Goal: Task Accomplishment & Management: Use online tool/utility

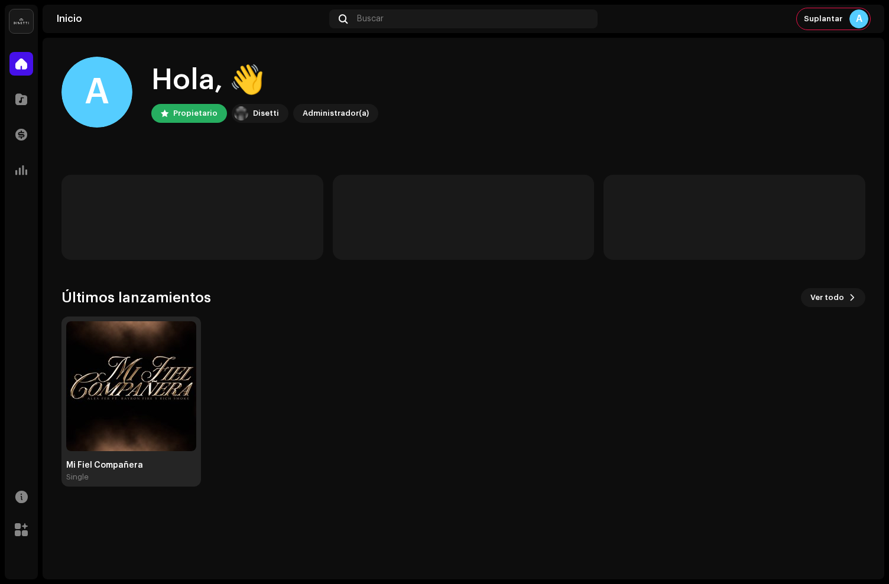
click at [151, 348] on img at bounding box center [131, 386] width 130 height 130
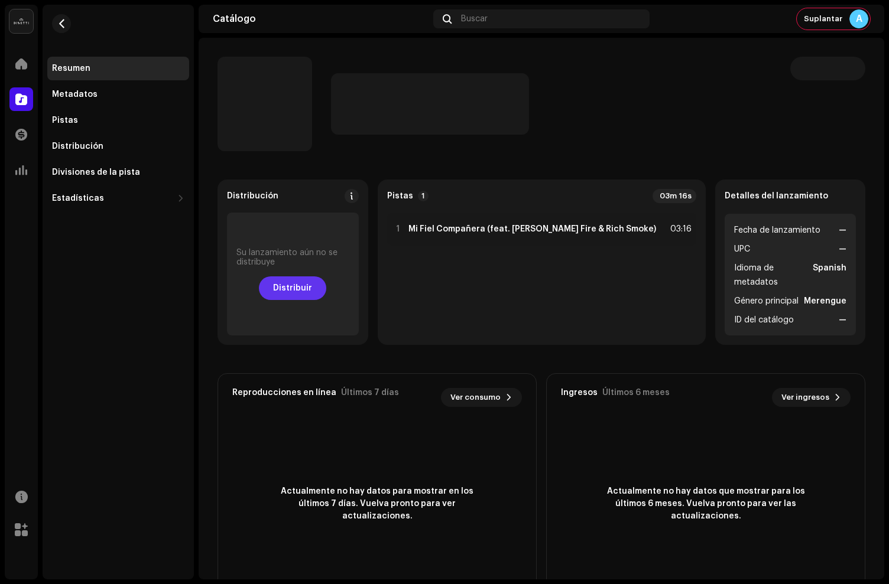
click at [312, 280] on span "Distribuir" at bounding box center [292, 289] width 39 height 24
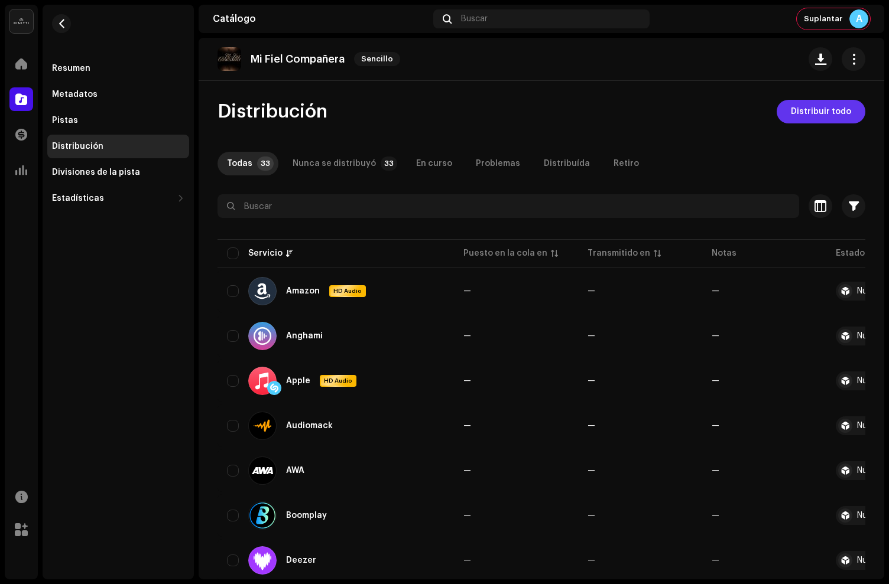
click at [827, 102] on span "Distribuir todo" at bounding box center [821, 112] width 60 height 24
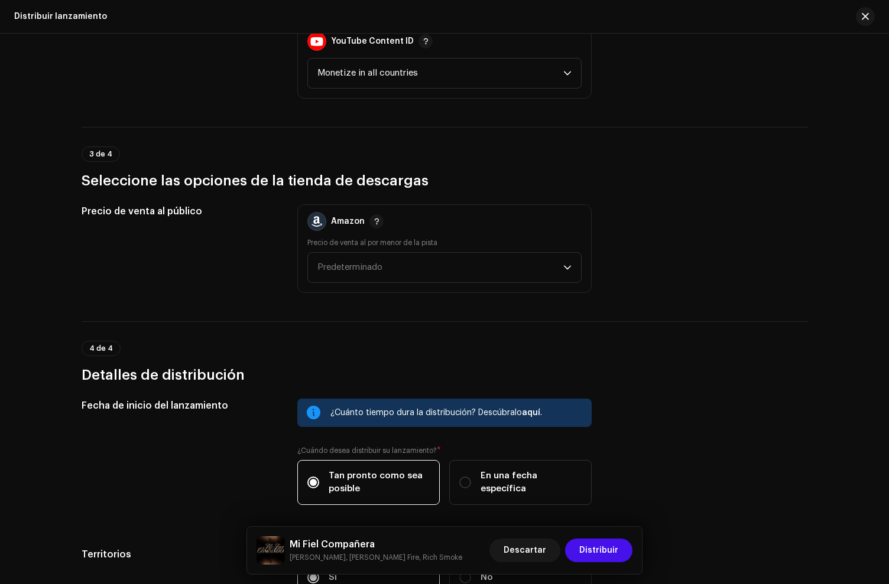
scroll to position [1817, 0]
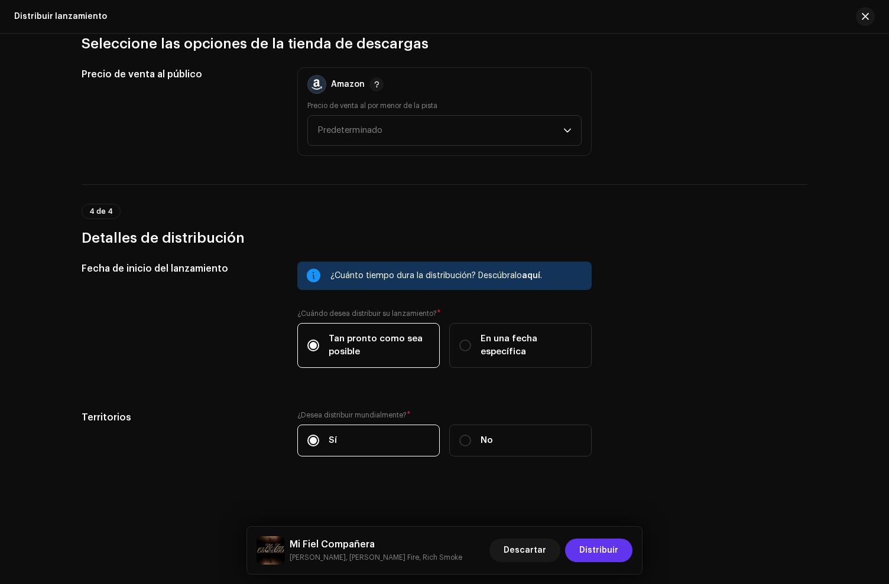
click at [600, 560] on span "Distribuir" at bounding box center [598, 551] width 39 height 24
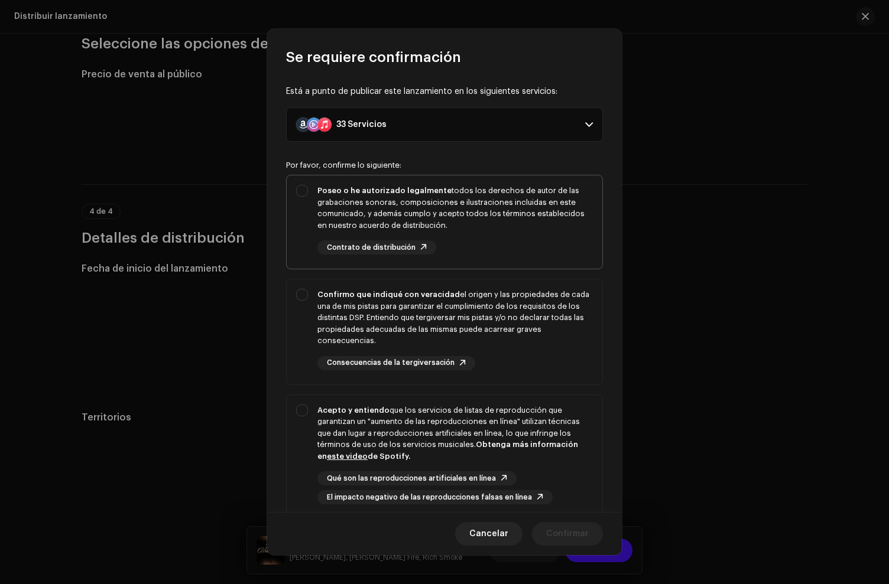
click at [514, 247] on div "Poseo o he autorizado legalmente todos los derechos de autor de las grabaciones…" at bounding box center [454, 220] width 275 height 70
checkbox input "true"
drag, startPoint x: 519, startPoint y: 324, endPoint x: 542, endPoint y: 452, distance: 129.7
click at [519, 326] on div "Confirmo que indiqué con veracidad el origen y las propiedades de cada una de m…" at bounding box center [454, 318] width 275 height 58
checkbox input "true"
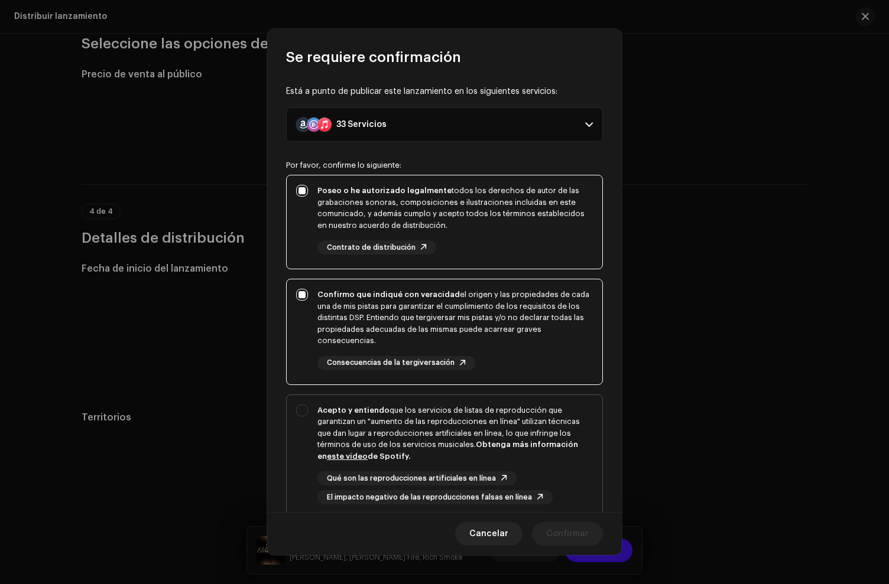
drag, startPoint x: 545, startPoint y: 483, endPoint x: 547, endPoint y: 453, distance: 30.2
click at [545, 483] on div "Qué son las reproducciones artificiales en línea El impacto negativo de las rep…" at bounding box center [454, 488] width 275 height 33
checkbox input "true"
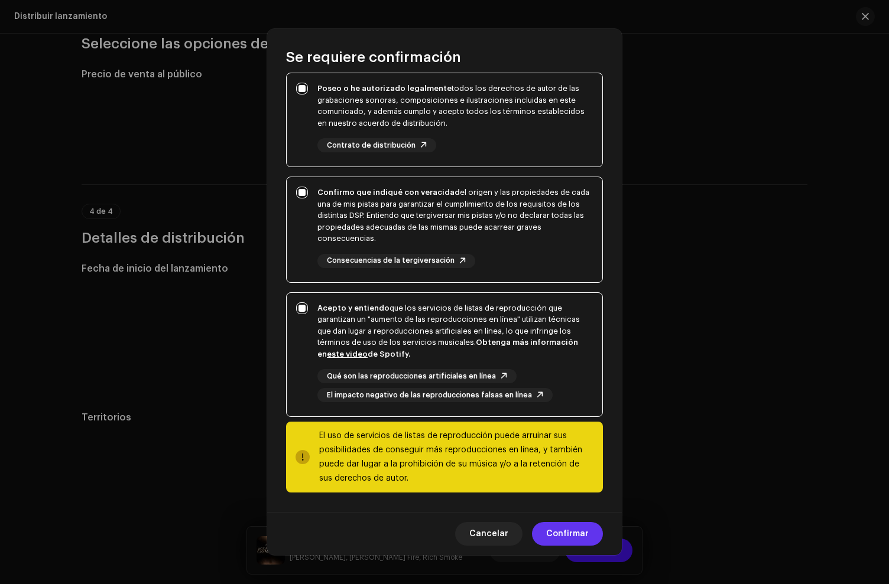
click at [554, 527] on span "Confirmar" at bounding box center [567, 534] width 43 height 24
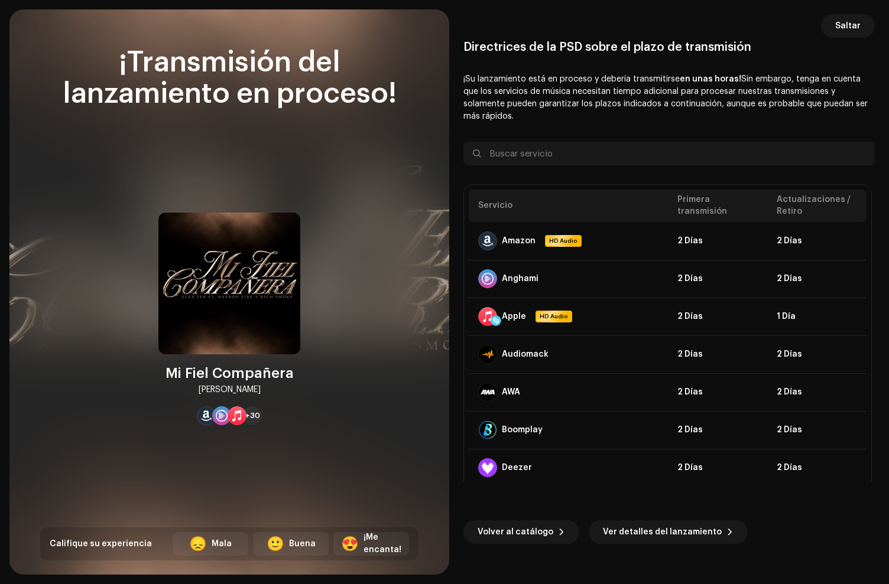
click at [849, 24] on span "Saltar" at bounding box center [847, 26] width 25 height 24
click at [849, 24] on div "Suplantar A" at bounding box center [833, 18] width 73 height 21
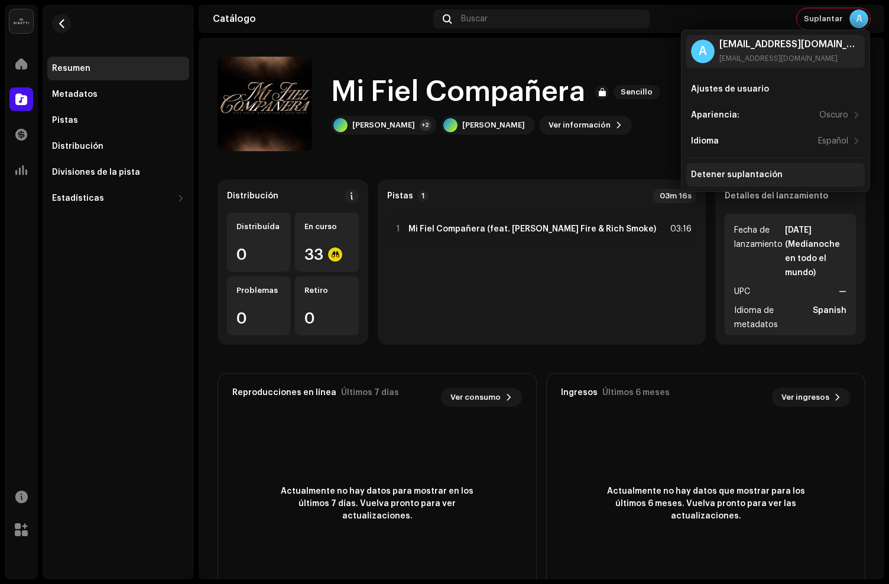
click at [712, 183] on div "Detener suplantación" at bounding box center [775, 175] width 178 height 24
